Goal: Navigation & Orientation: Find specific page/section

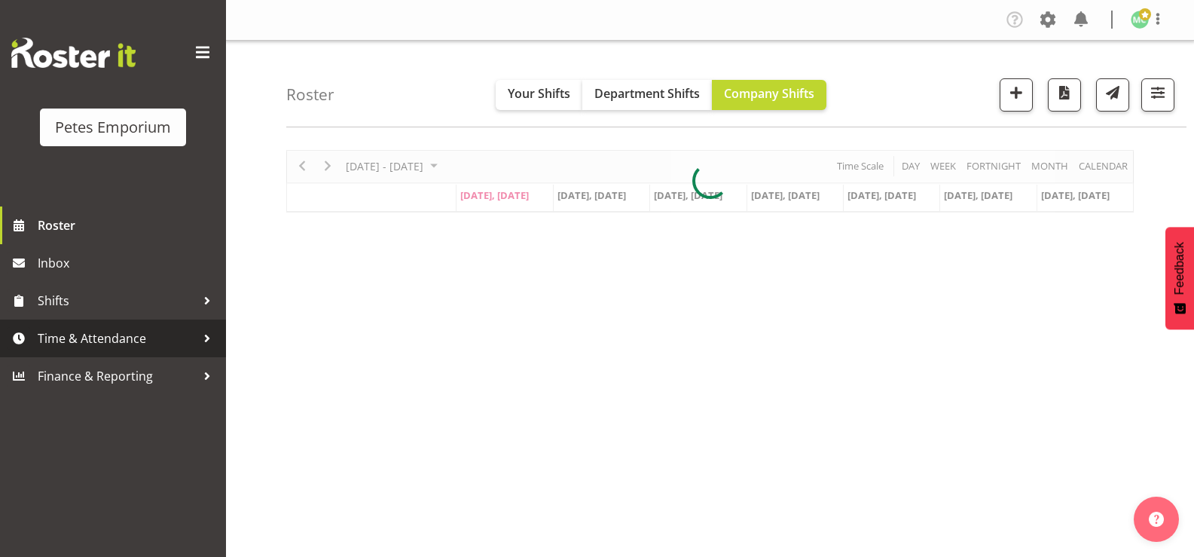
click at [185, 334] on span "Time & Attendance" at bounding box center [117, 338] width 158 height 23
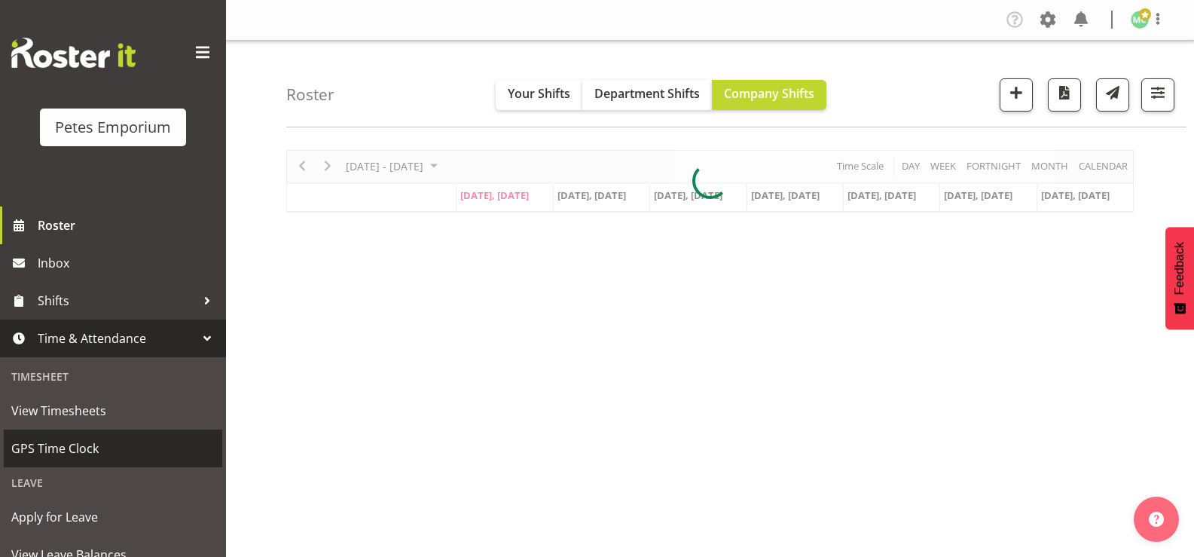
click at [130, 447] on span "GPS Time Clock" at bounding box center [112, 448] width 203 height 23
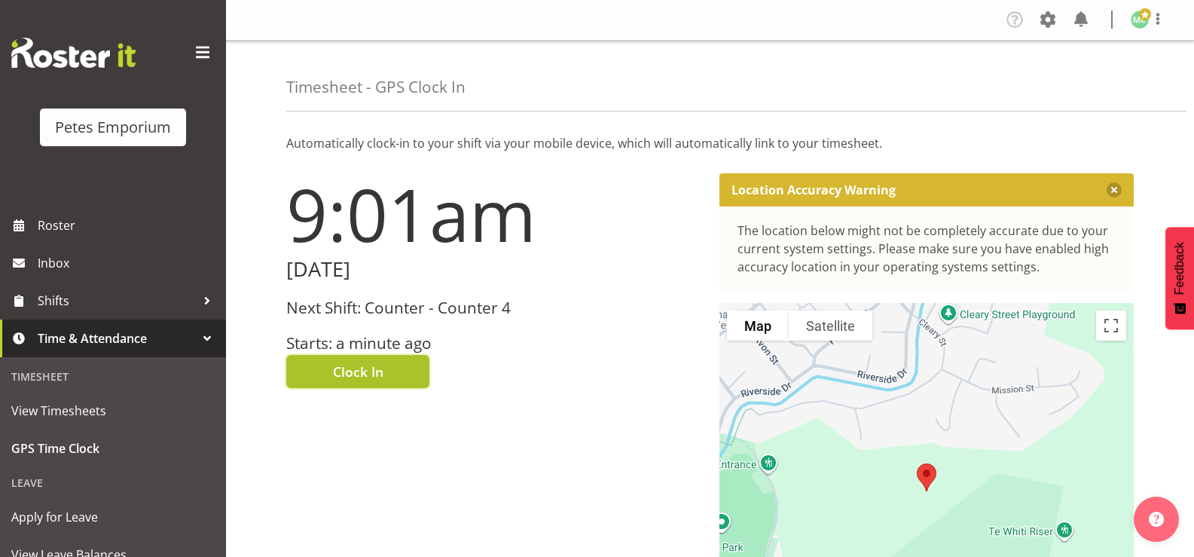
click at [420, 368] on button "Clock In" at bounding box center [357, 371] width 143 height 33
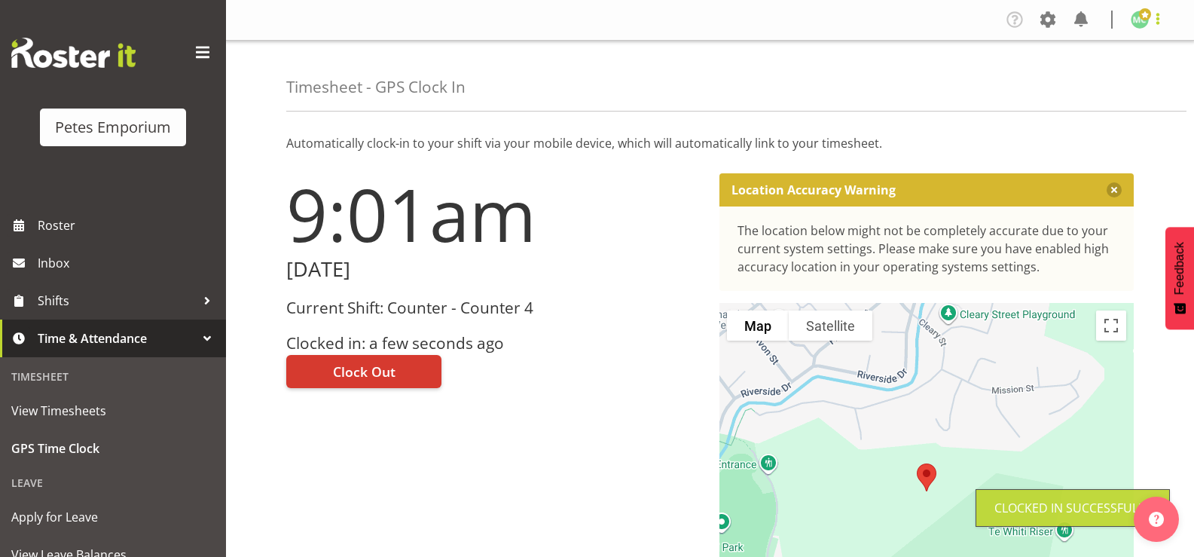
click at [1159, 20] on span at bounding box center [1158, 19] width 18 height 18
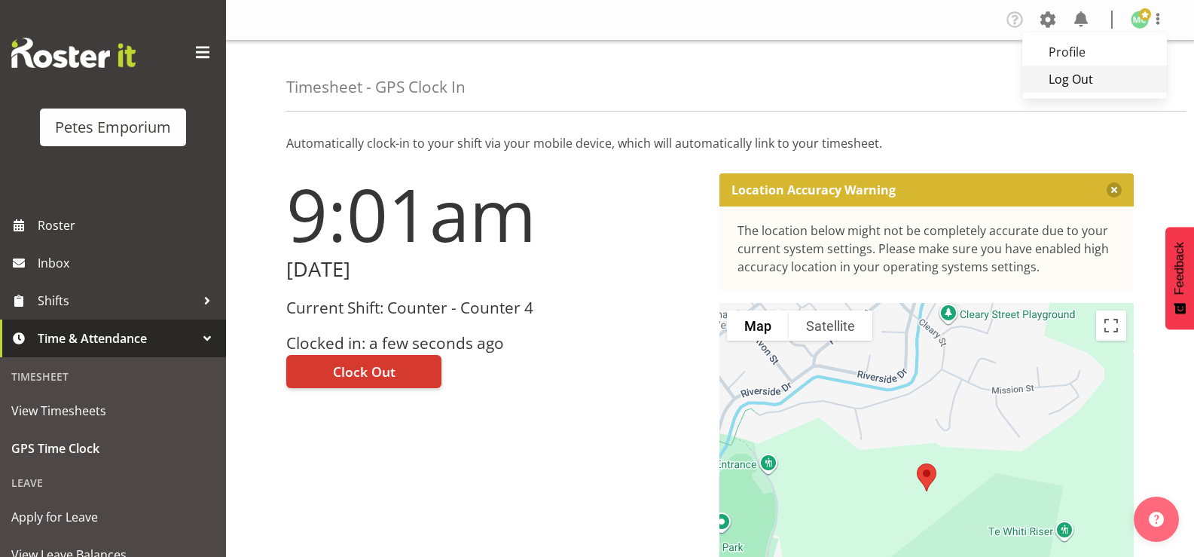
click at [1137, 75] on link "Log Out" at bounding box center [1094, 79] width 145 height 27
